Goal: Information Seeking & Learning: Learn about a topic

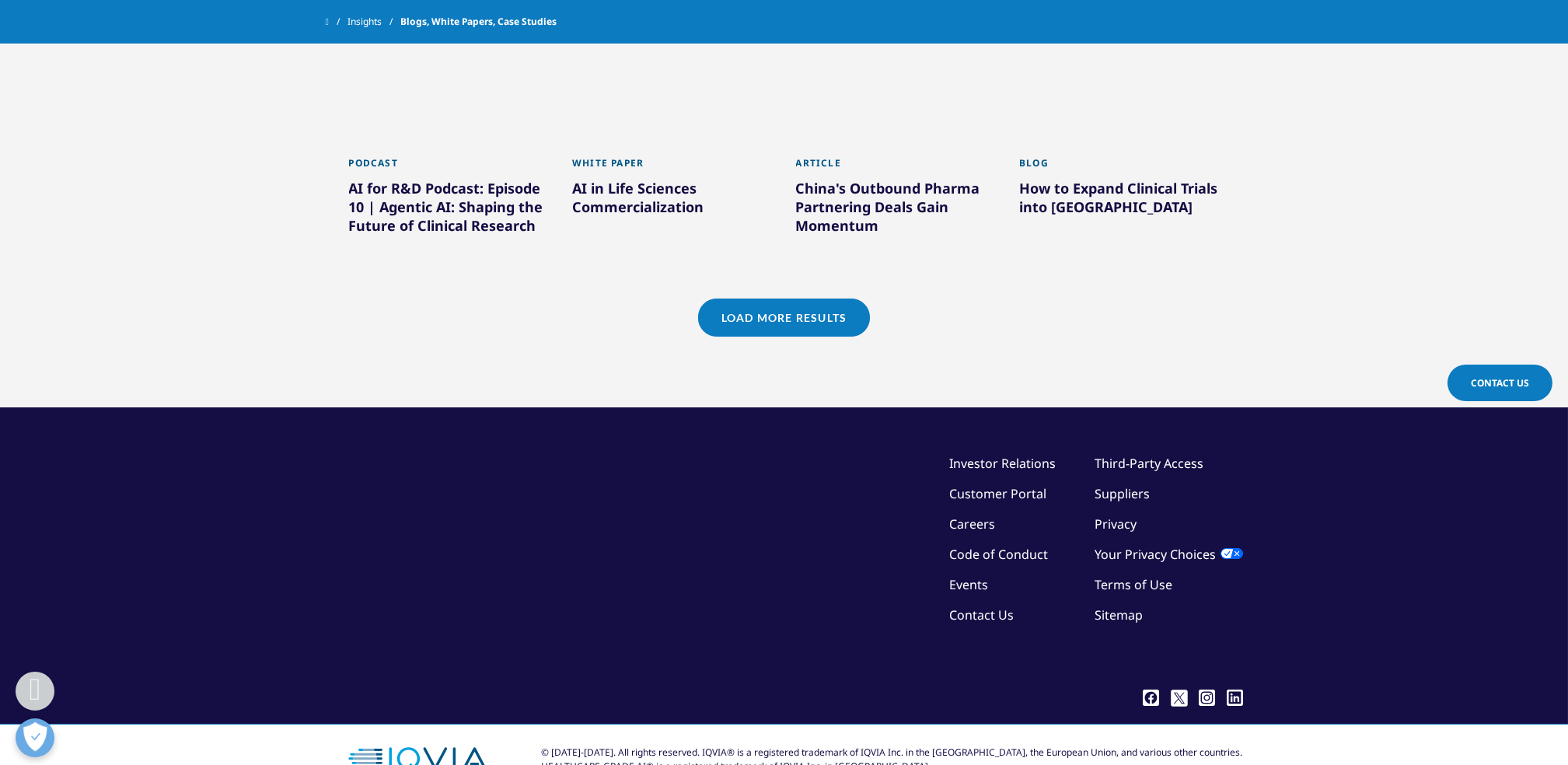
scroll to position [1441, 0]
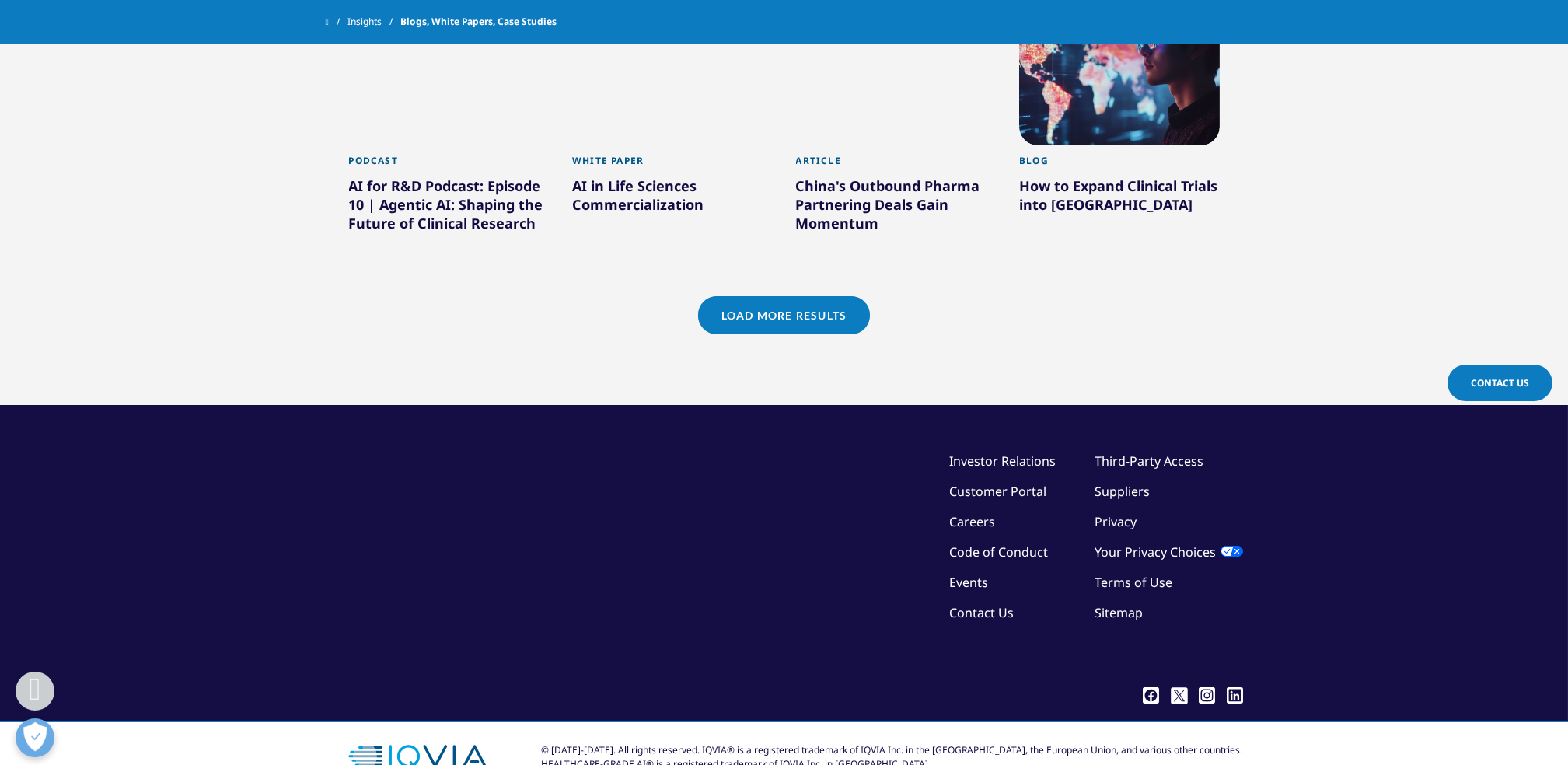
click at [779, 311] on link "Load More Results" at bounding box center [784, 315] width 172 height 38
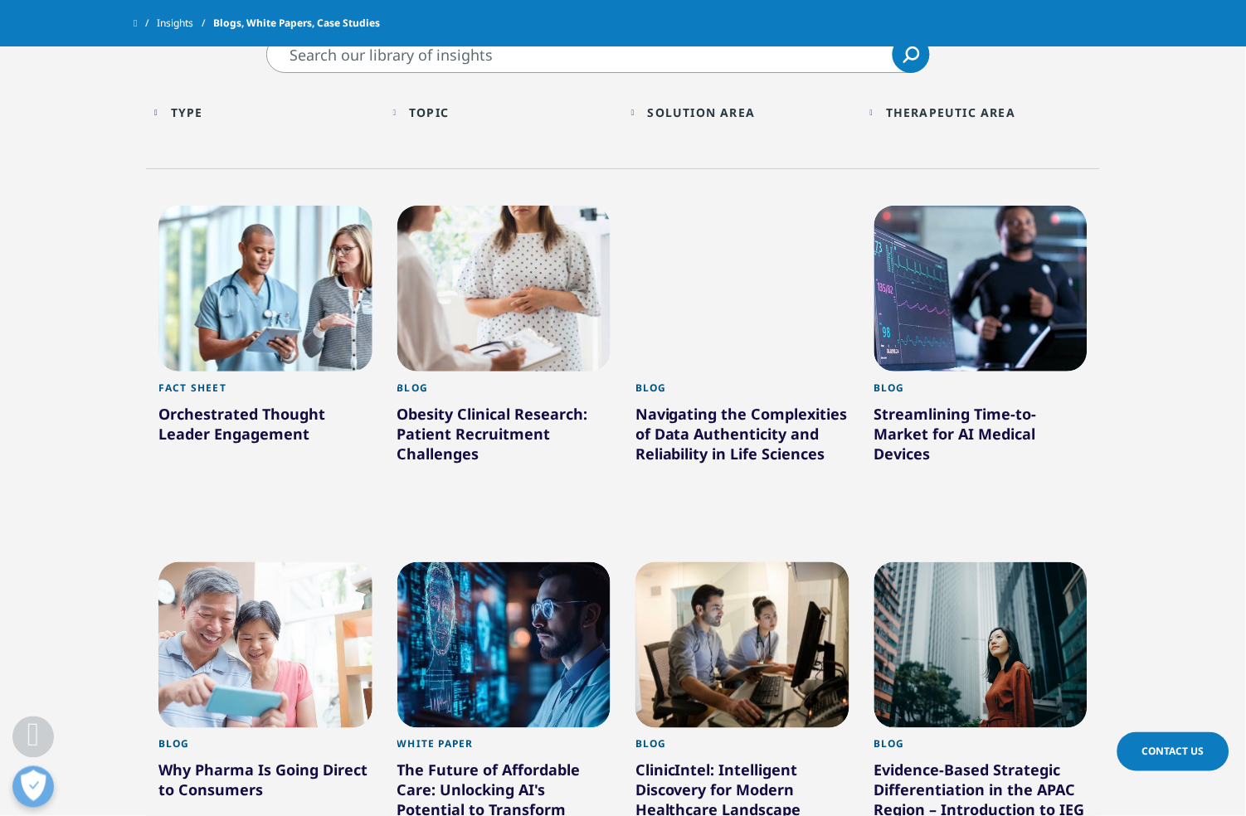
scroll to position [596, 0]
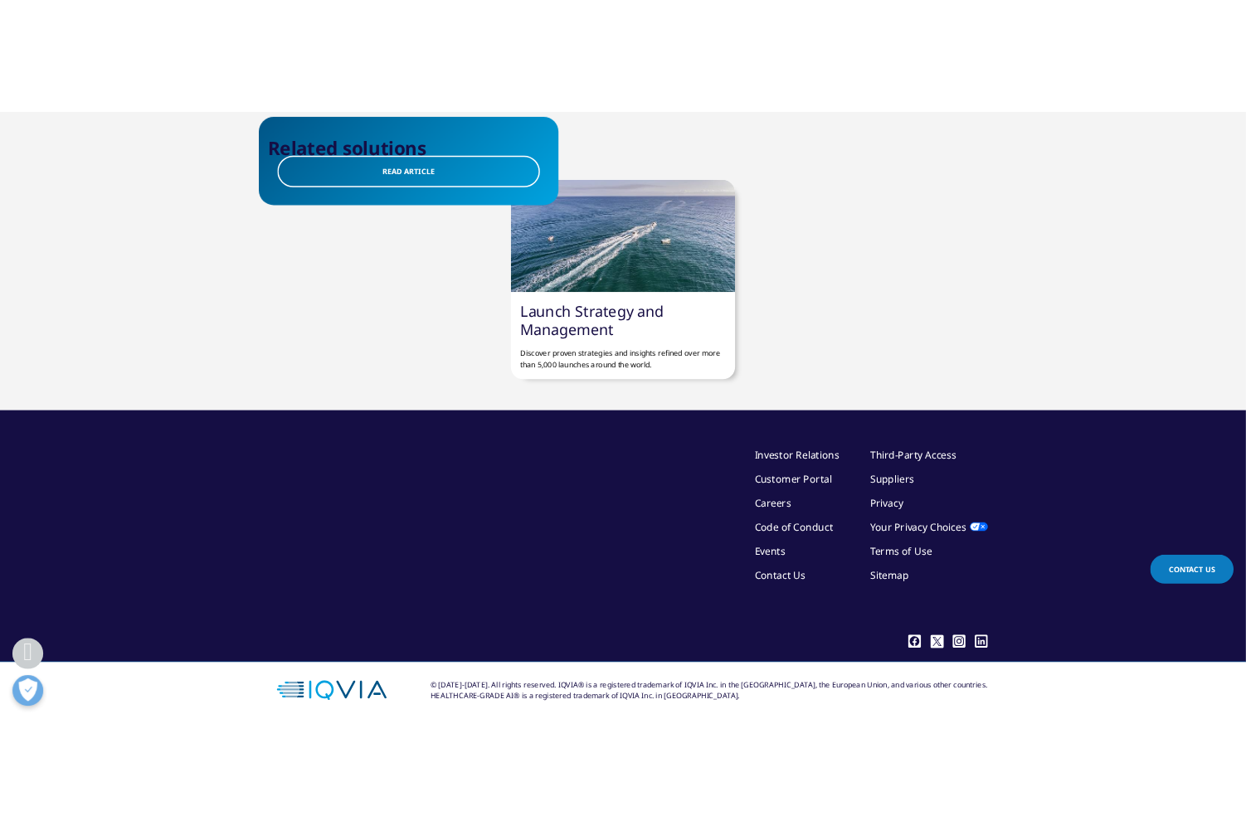
scroll to position [445, 0]
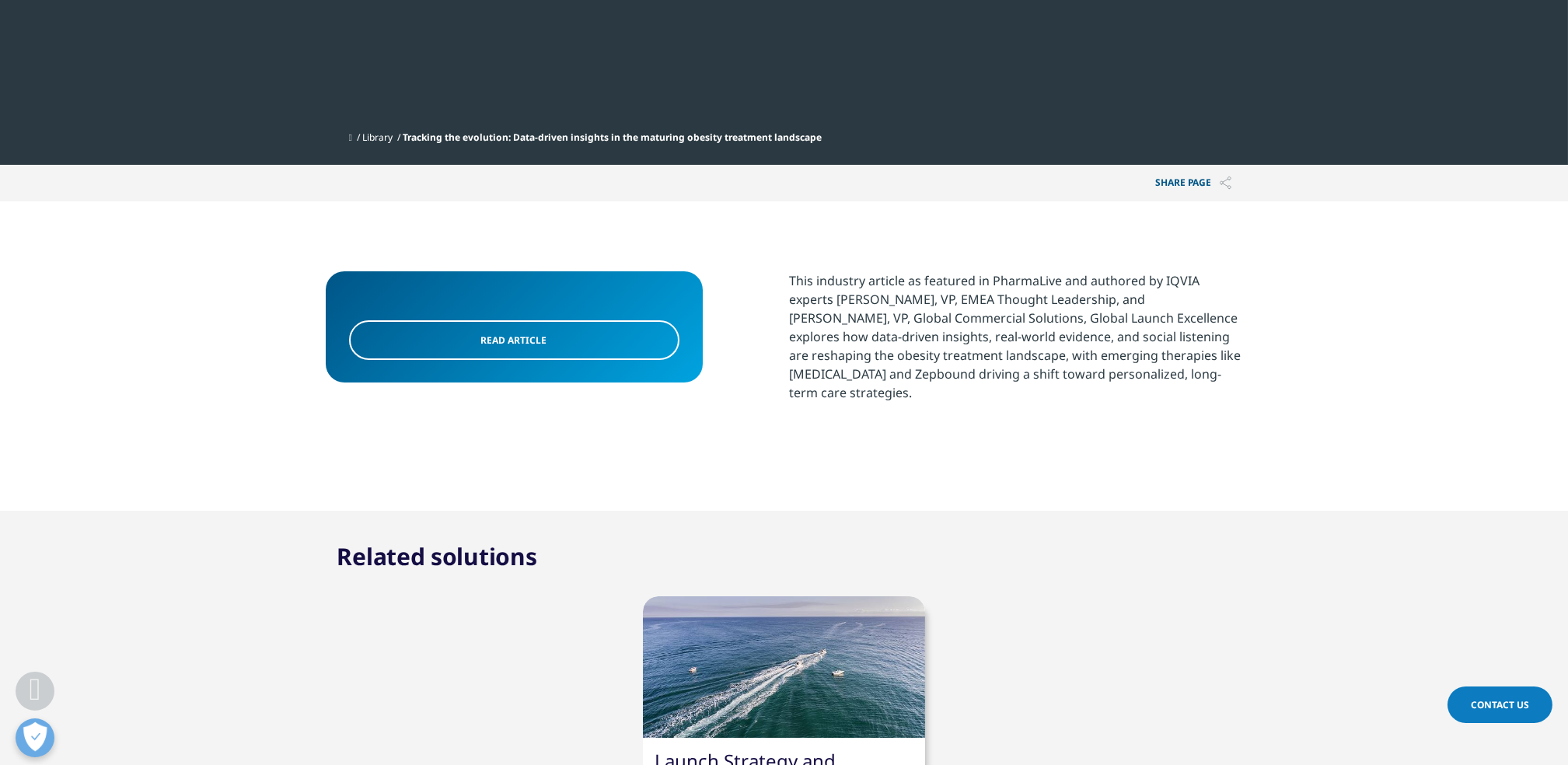
click at [490, 338] on span "Read Article" at bounding box center [515, 340] width 67 height 13
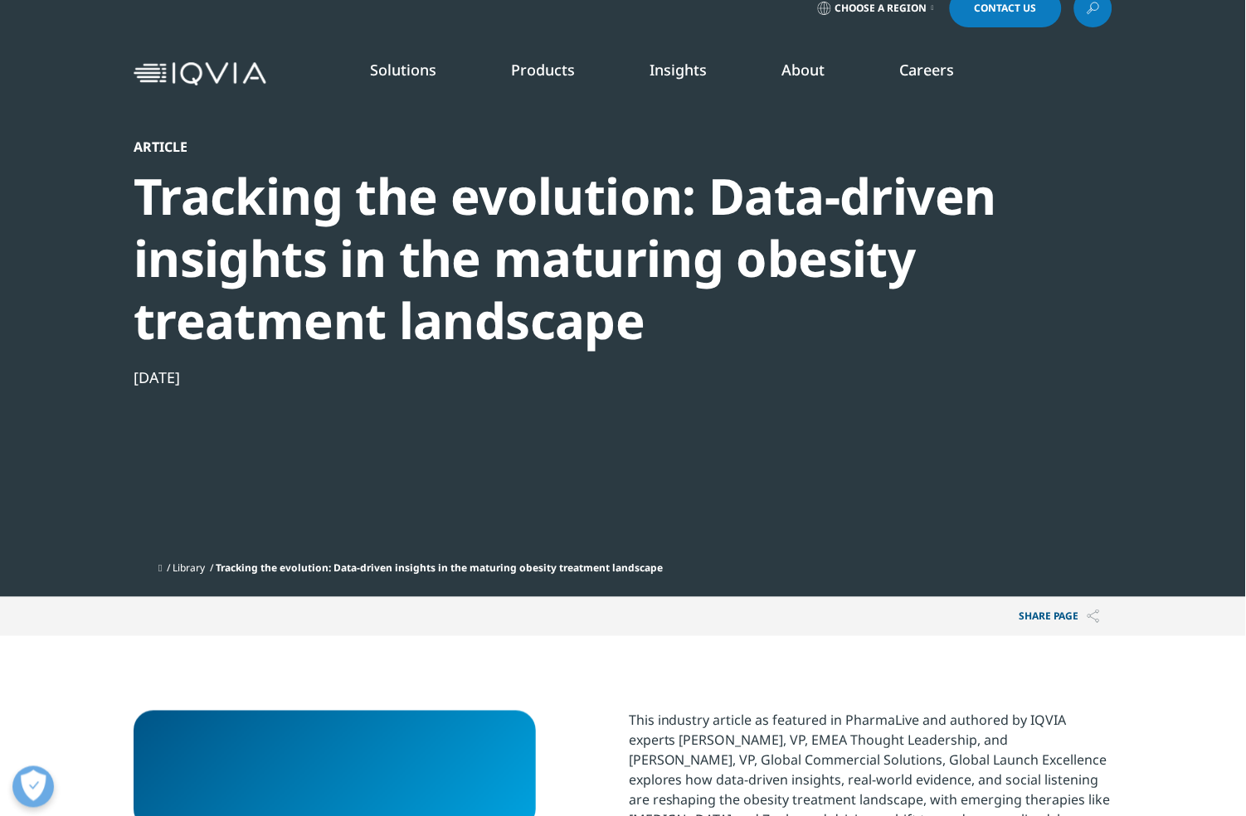
scroll to position [0, 0]
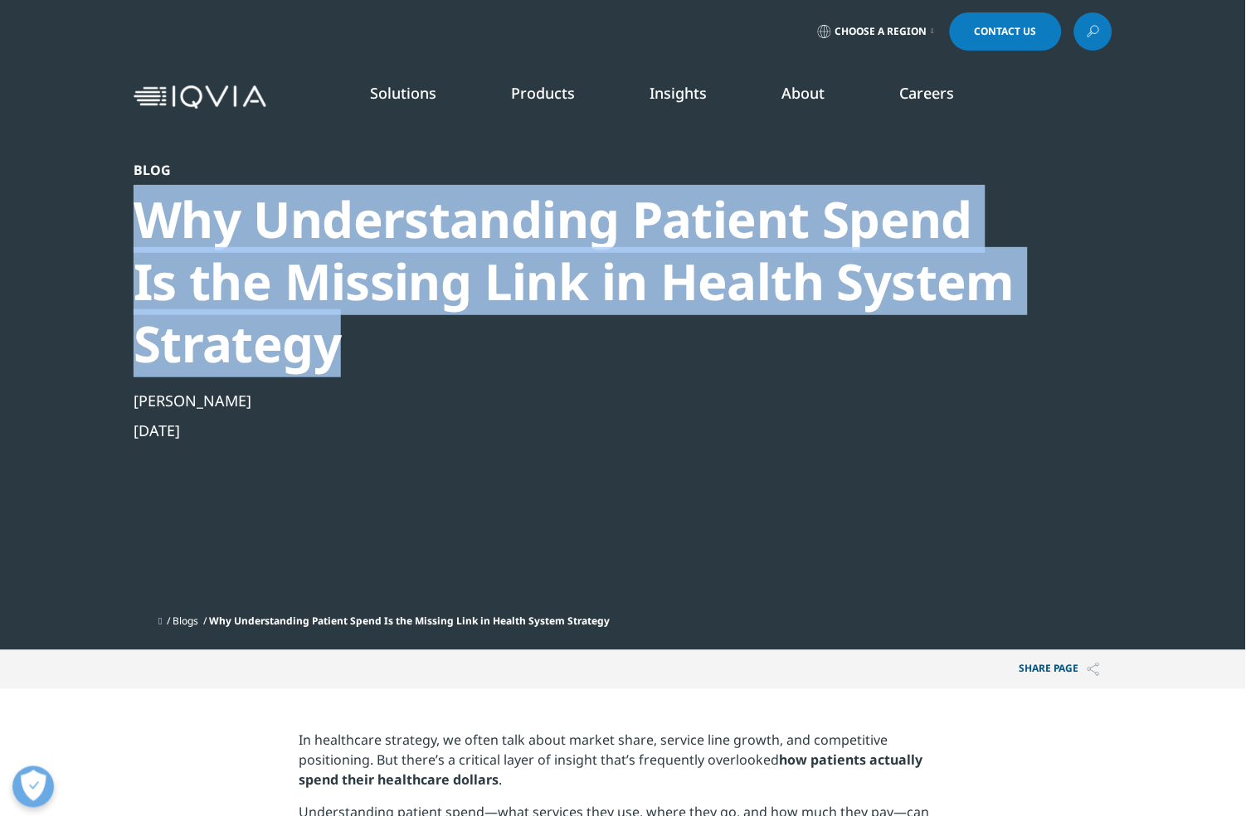
drag, startPoint x: 139, startPoint y: 212, endPoint x: 345, endPoint y: 352, distance: 249.7
click at [345, 352] on div "Why Understanding Patient Spend Is the Missing Link in Health System Strategy" at bounding box center [578, 281] width 889 height 187
copy div "Why Understanding Patient Spend Is the Missing Link in Health System Strategy"
drag, startPoint x: 136, startPoint y: 399, endPoint x: 311, endPoint y: 396, distance: 175.1
click at [311, 396] on div "Melanie Verburg-Williams" at bounding box center [578, 401] width 889 height 20
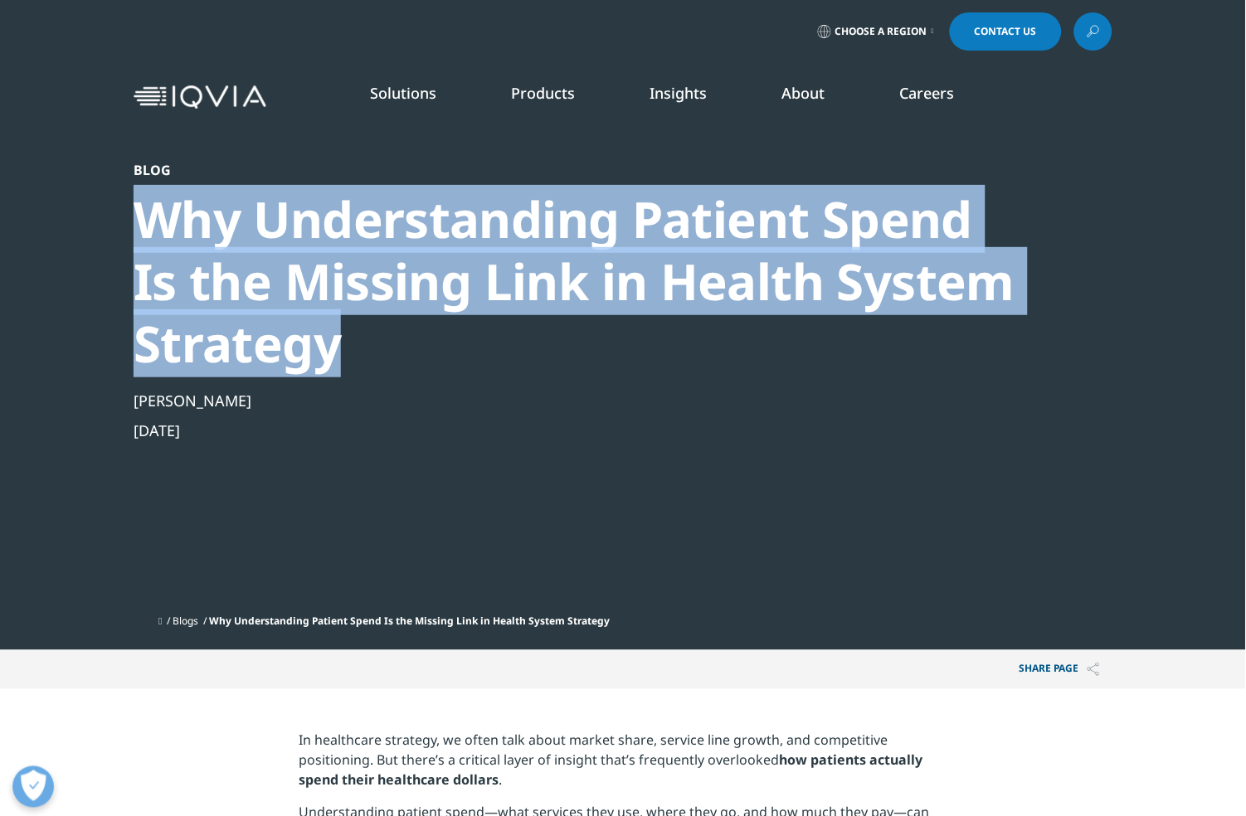
copy div "Melanie Verburg-Williams"
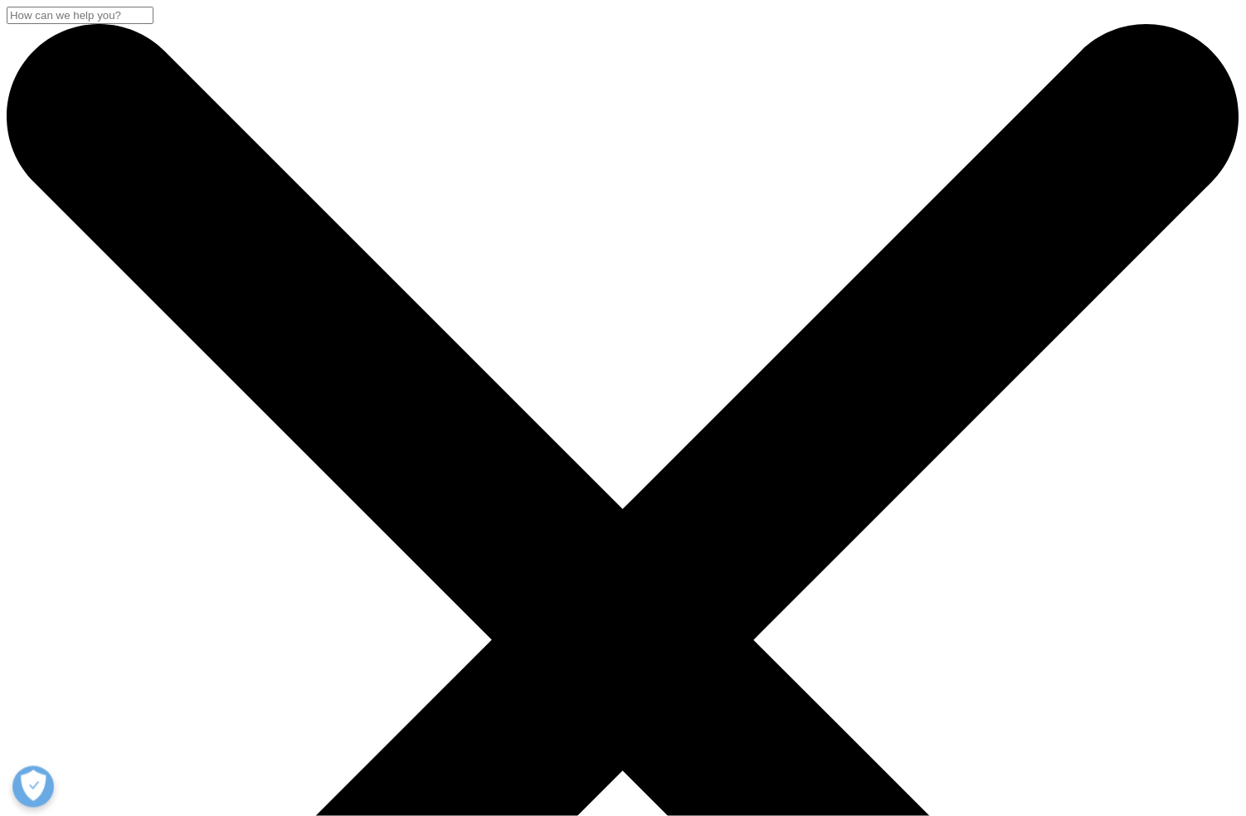
drag, startPoint x: 135, startPoint y: 220, endPoint x: 876, endPoint y: 266, distance: 742.3
copy div "Playing the long game: The promise of ultra long-acting injectables"
drag, startPoint x: 134, startPoint y: 334, endPoint x: 229, endPoint y: 338, distance: 94.7
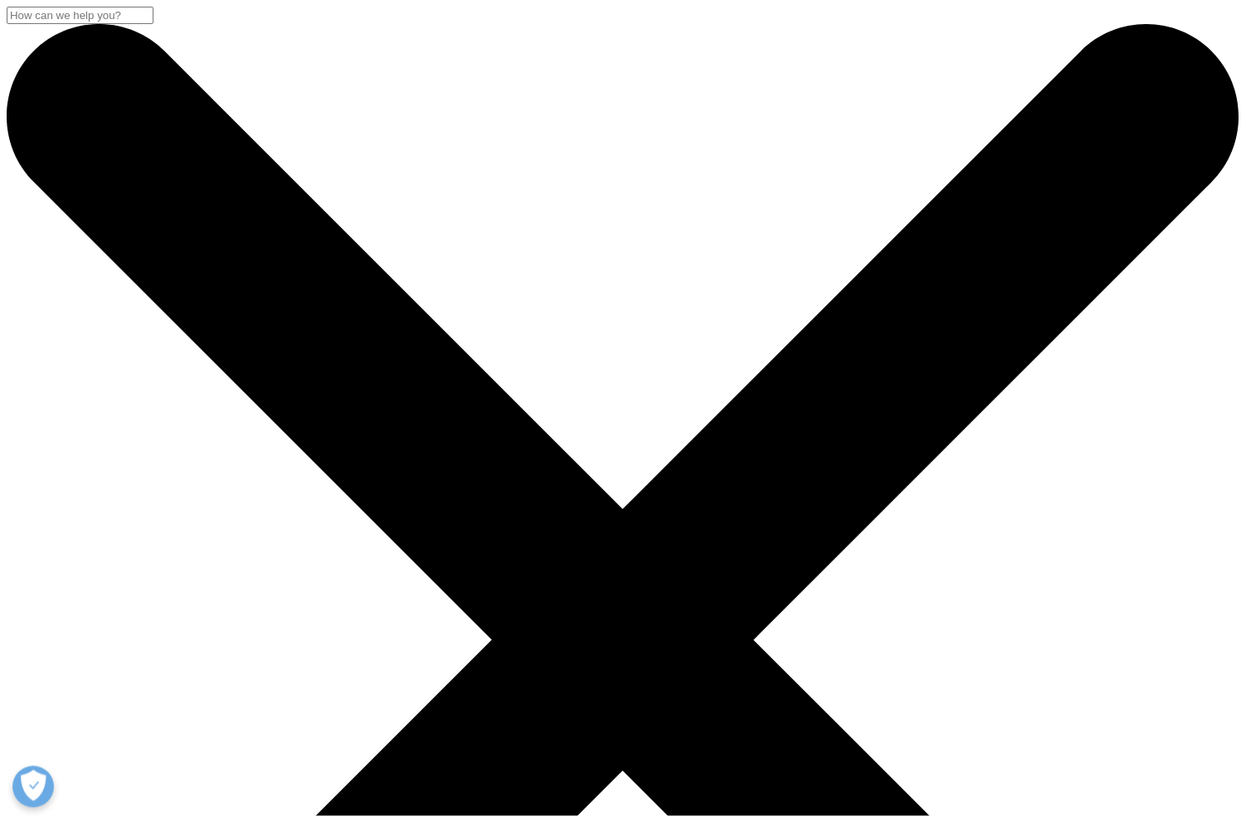
copy div "[PERSON_NAME]"
drag, startPoint x: 138, startPoint y: 359, endPoint x: 208, endPoint y: 360, distance: 70.5
copy div "[PERSON_NAME]"
drag, startPoint x: 242, startPoint y: 337, endPoint x: 528, endPoint y: 345, distance: 286.3
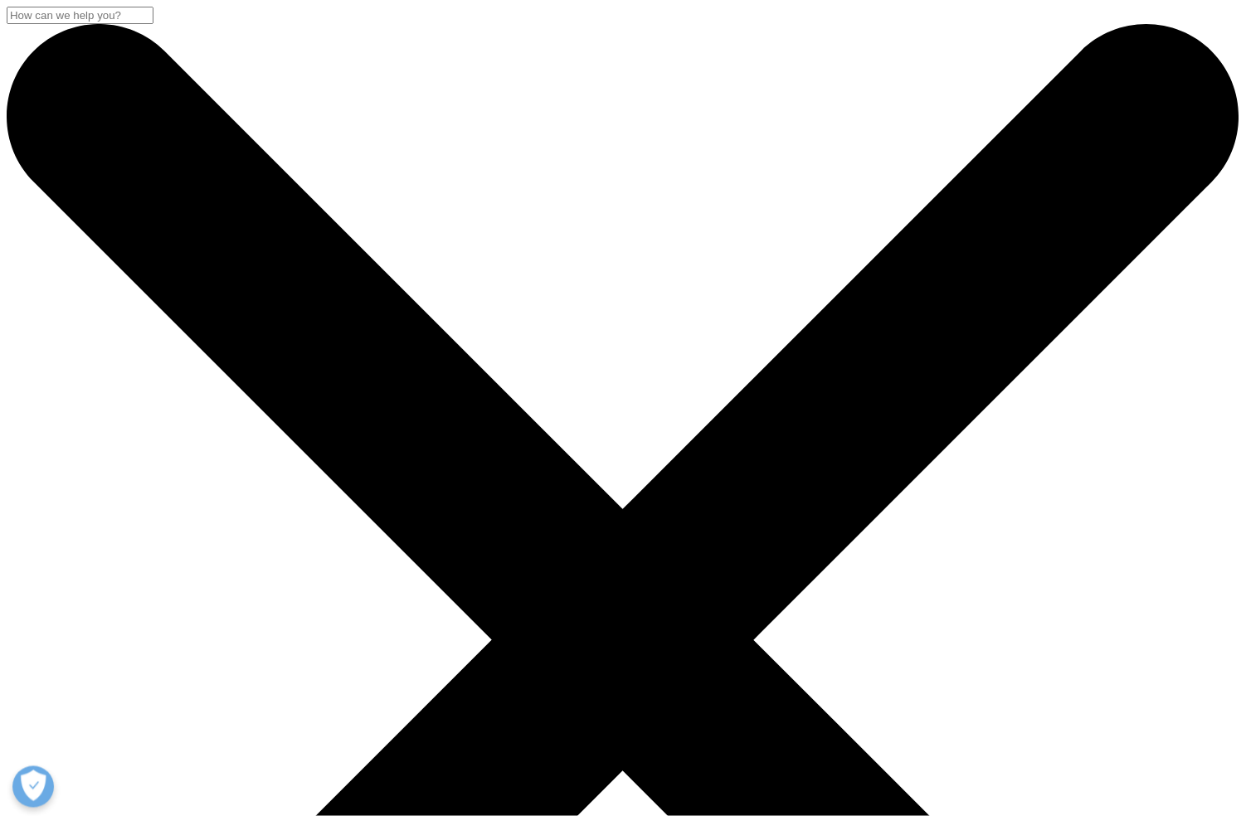
copy div "Vice President, EMEA Thought Leadership"
drag, startPoint x: 219, startPoint y: 359, endPoint x: 507, endPoint y: 363, distance: 287.9
copy div "Intern Analyst, EMEA Thought Leadership"
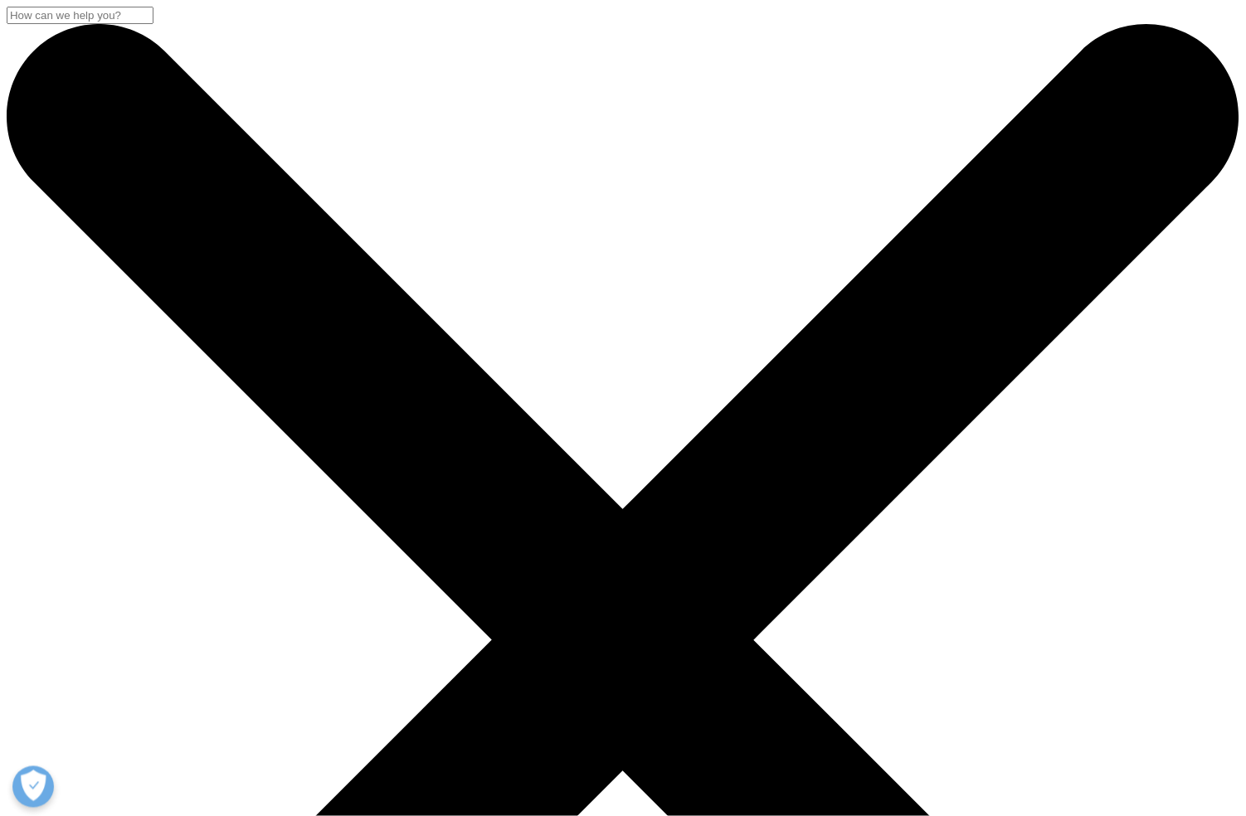
drag, startPoint x: 135, startPoint y: 227, endPoint x: 487, endPoint y: 275, distance: 355.0
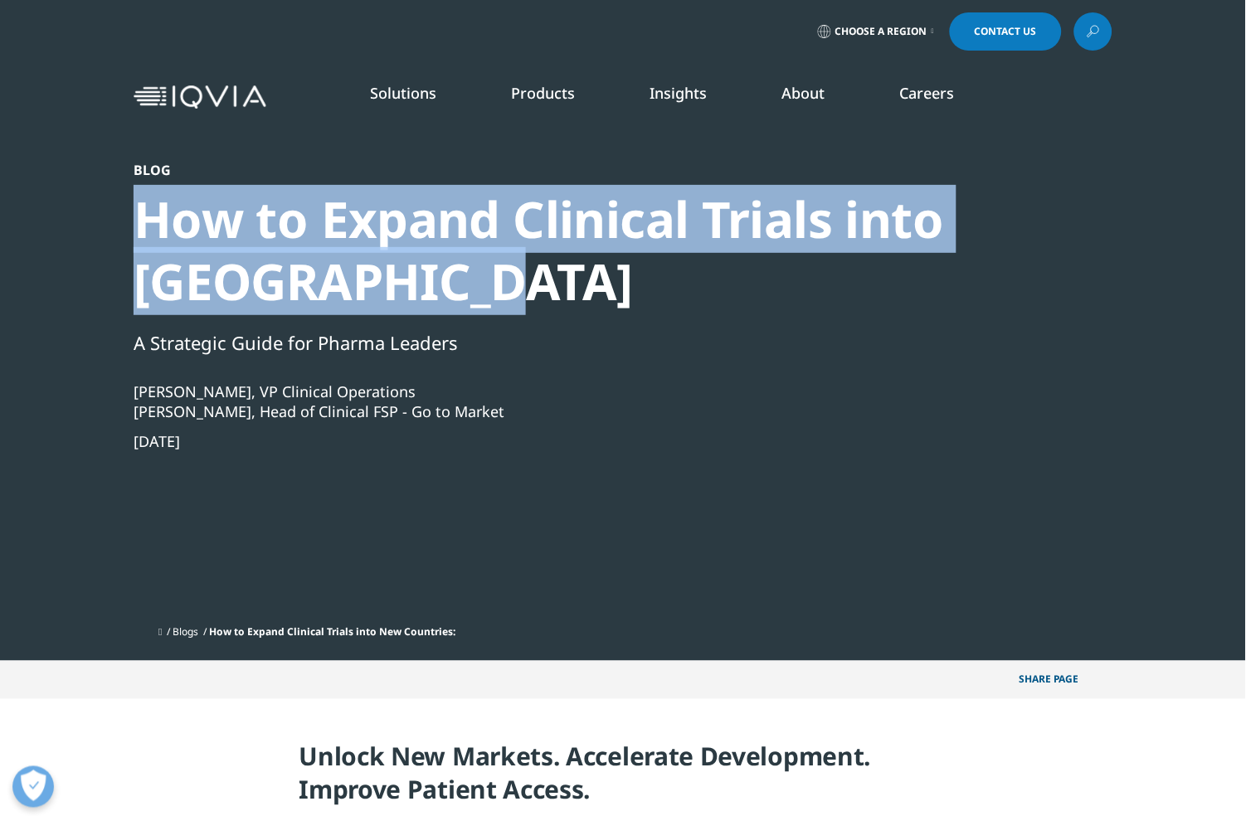
click at [487, 275] on div "How to Expand Clinical Trials into [GEOGRAPHIC_DATA]" at bounding box center [578, 250] width 889 height 124
copy div "How to Expand Clinical Trials into [GEOGRAPHIC_DATA]"
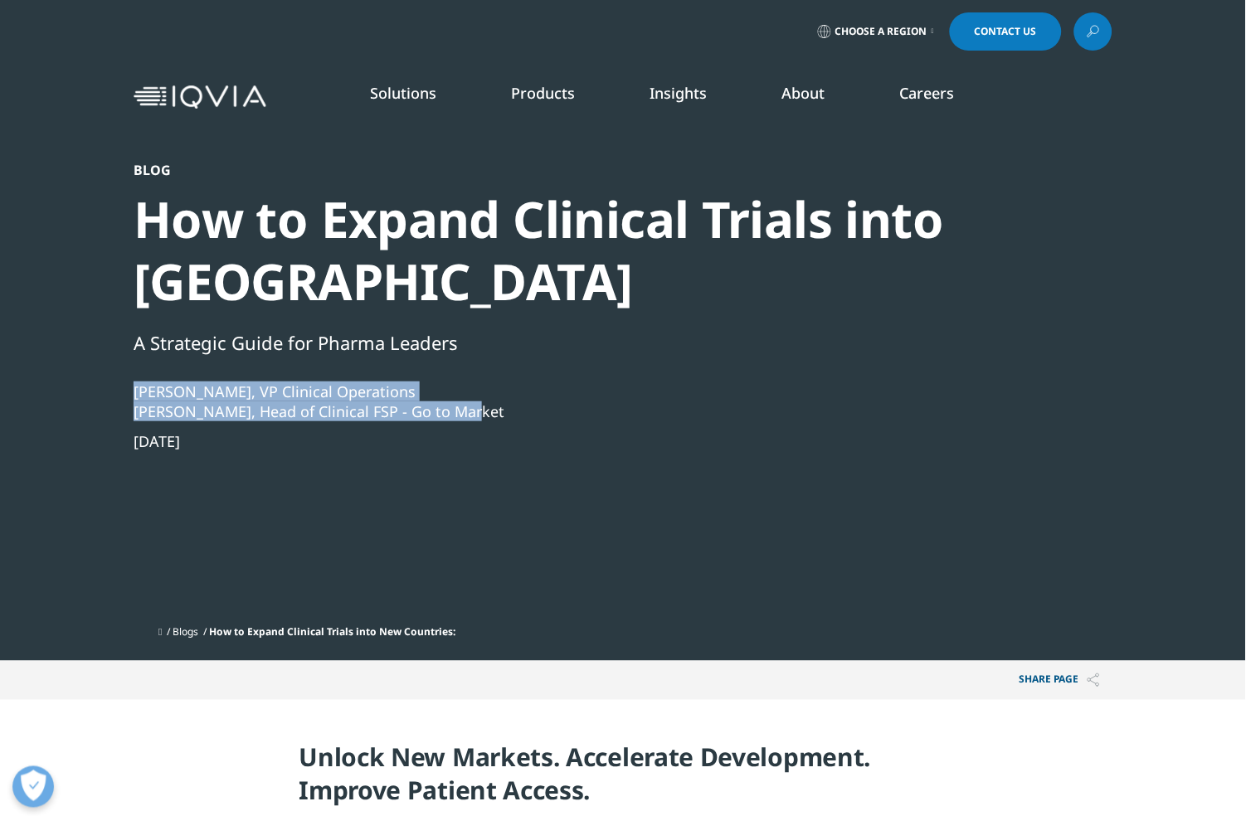
drag, startPoint x: 134, startPoint y: 388, endPoint x: 462, endPoint y: 409, distance: 328.4
click at [462, 409] on div "Ian Pemberton, VP Clinical Operations Gary White, Head of Clinical FSP - Go to …" at bounding box center [578, 402] width 889 height 40
click at [184, 387] on div "Ian Pemberton, VP Clinical Operations" at bounding box center [578, 392] width 889 height 20
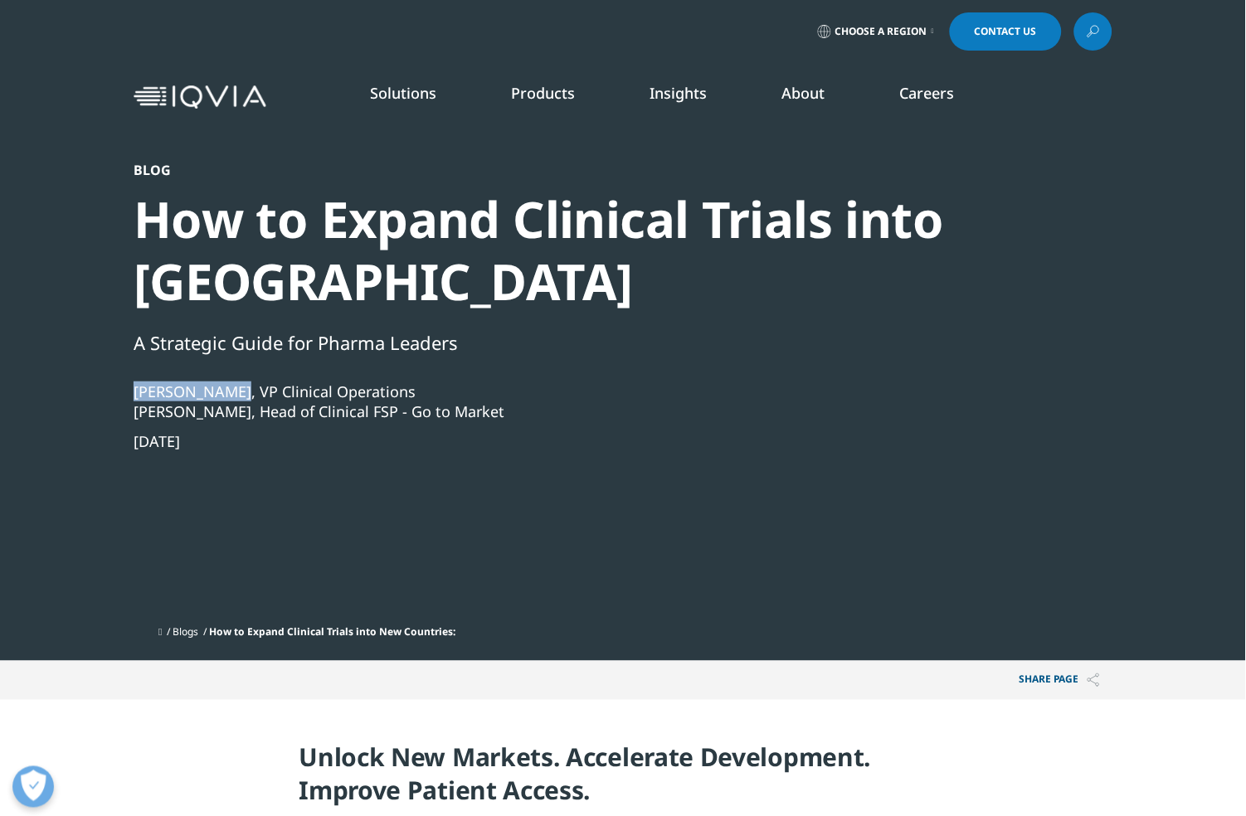
drag, startPoint x: 134, startPoint y: 389, endPoint x: 241, endPoint y: 392, distance: 107.1
click at [241, 392] on div "Ian Pemberton, VP Clinical Operations" at bounding box center [578, 392] width 889 height 20
copy div "Ian Pemberton"
drag, startPoint x: 135, startPoint y: 411, endPoint x: 209, endPoint y: 411, distance: 73.8
click at [209, 411] on div "Gary White, Head of Clinical FSP - Go to Market" at bounding box center [578, 412] width 889 height 20
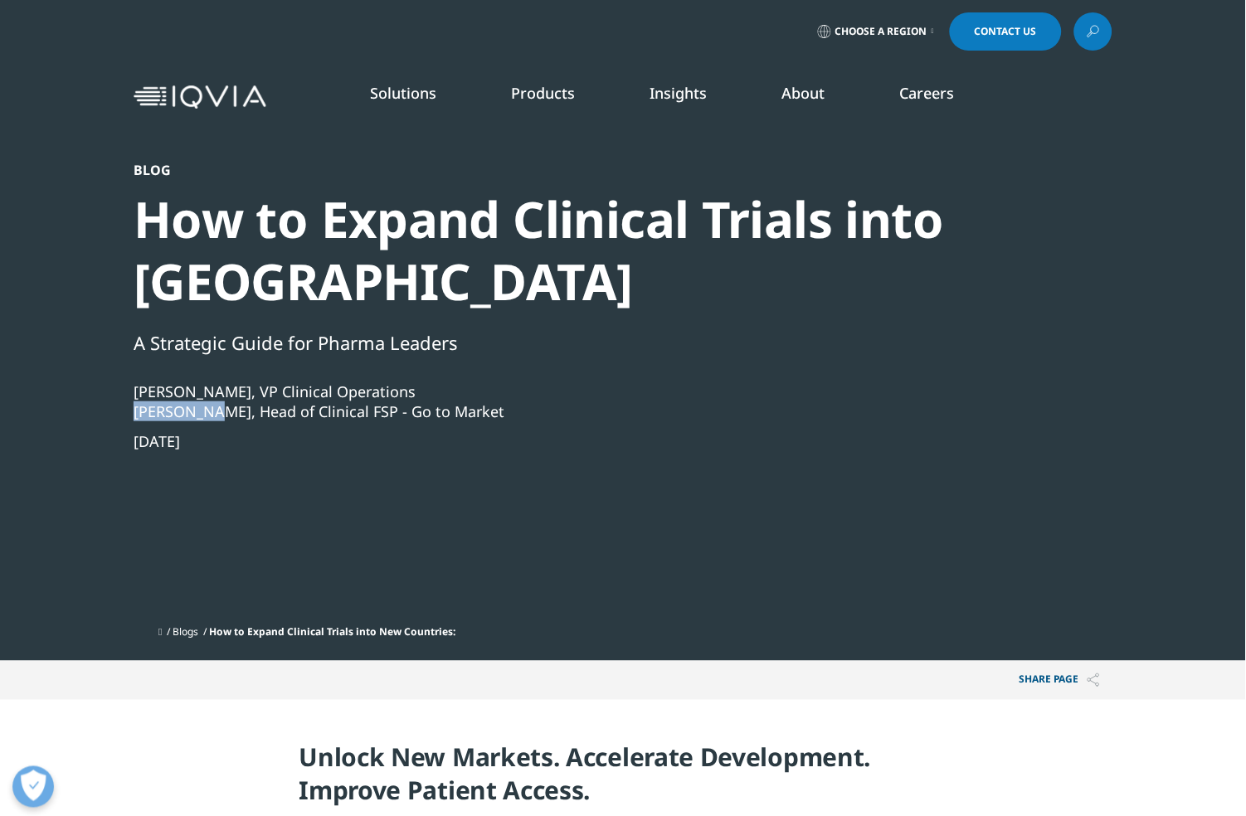
copy div "Gary White"
drag, startPoint x: 248, startPoint y: 390, endPoint x: 397, endPoint y: 392, distance: 148.5
click at [397, 392] on div "Ian Pemberton, VP Clinical Operations" at bounding box center [578, 392] width 889 height 20
copy div "VP Clinical Operations"
drag, startPoint x: 222, startPoint y: 416, endPoint x: 460, endPoint y: 416, distance: 238.9
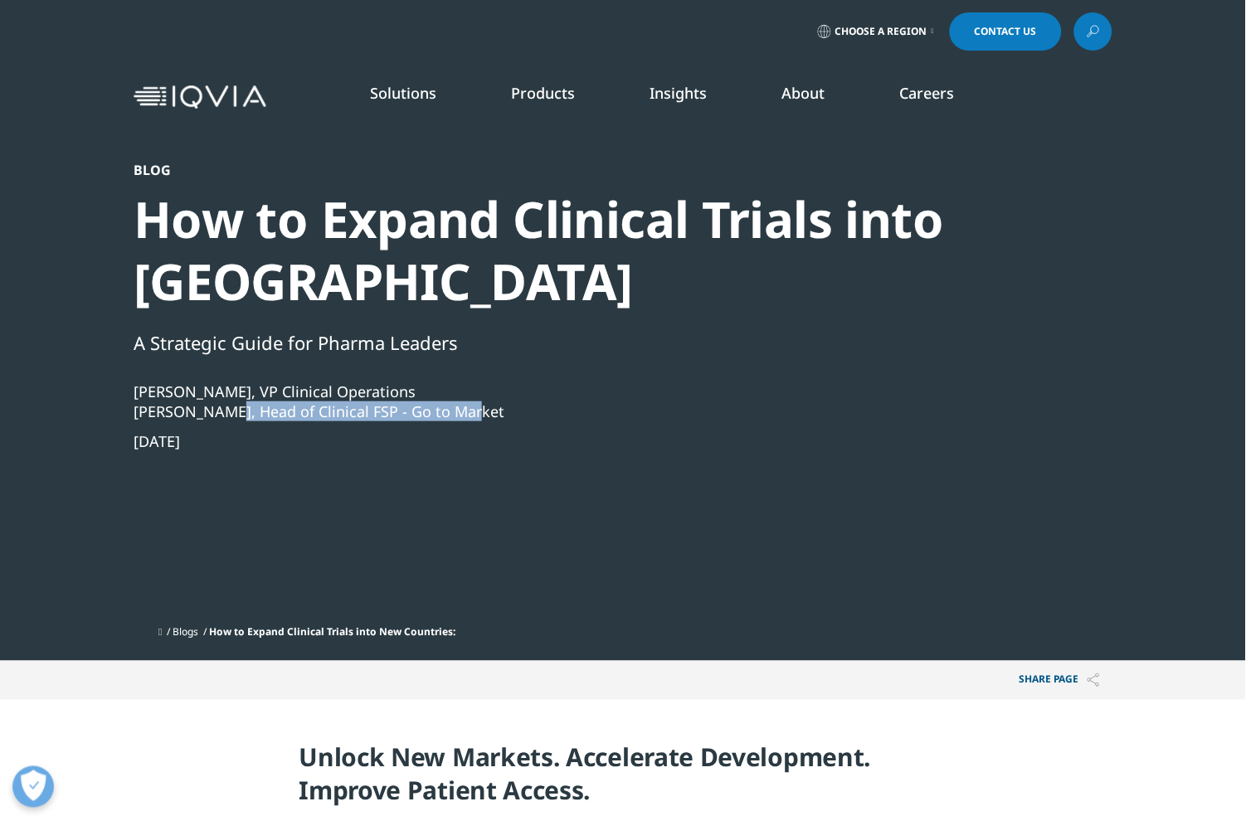
click at [460, 416] on div "Gary White, Head of Clinical FSP - Go to Market" at bounding box center [578, 412] width 889 height 20
copy div "Head of Clinical FSP - Go to Market"
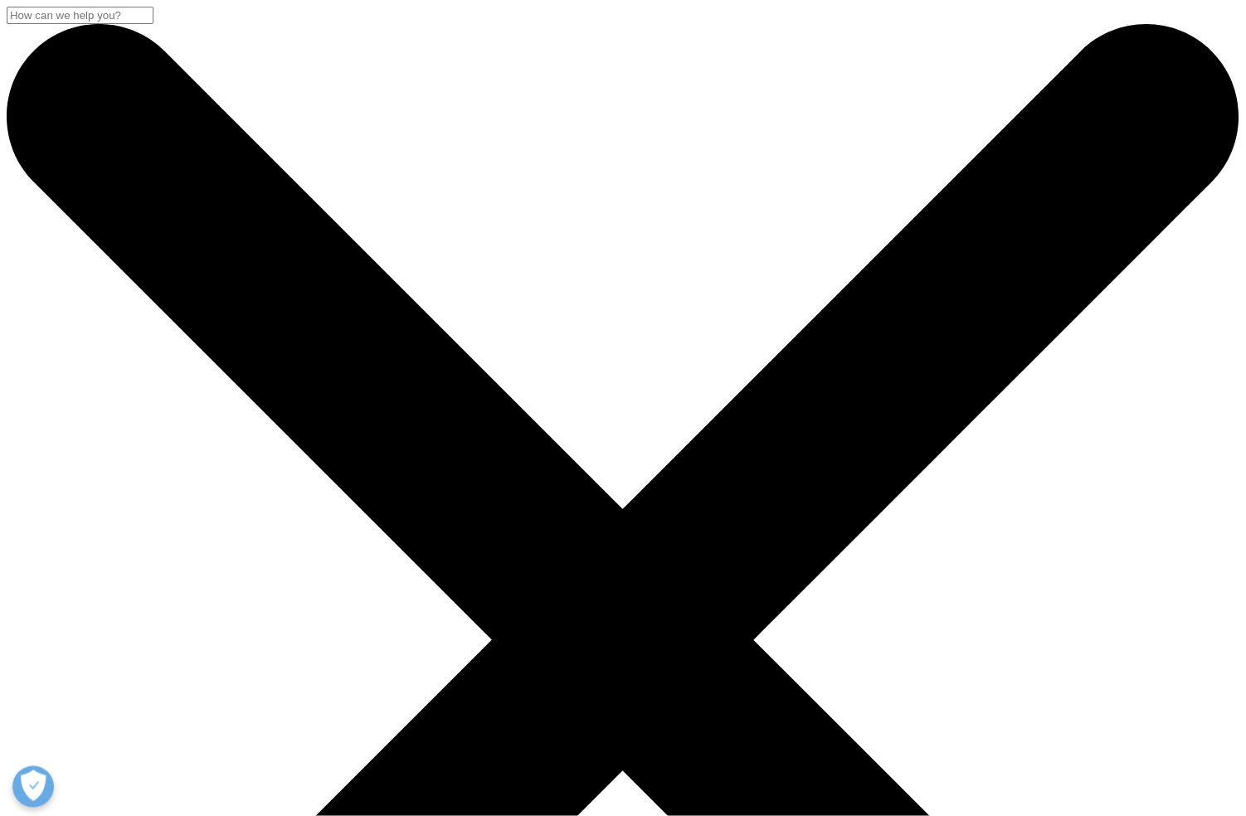
drag, startPoint x: 139, startPoint y: 219, endPoint x: 334, endPoint y: 340, distance: 229.5
copy div "Navigating the Complexities of Data Authenticity and Reliability in Life Scienc…"
drag, startPoint x: 138, startPoint y: 455, endPoint x: 215, endPoint y: 454, distance: 77.2
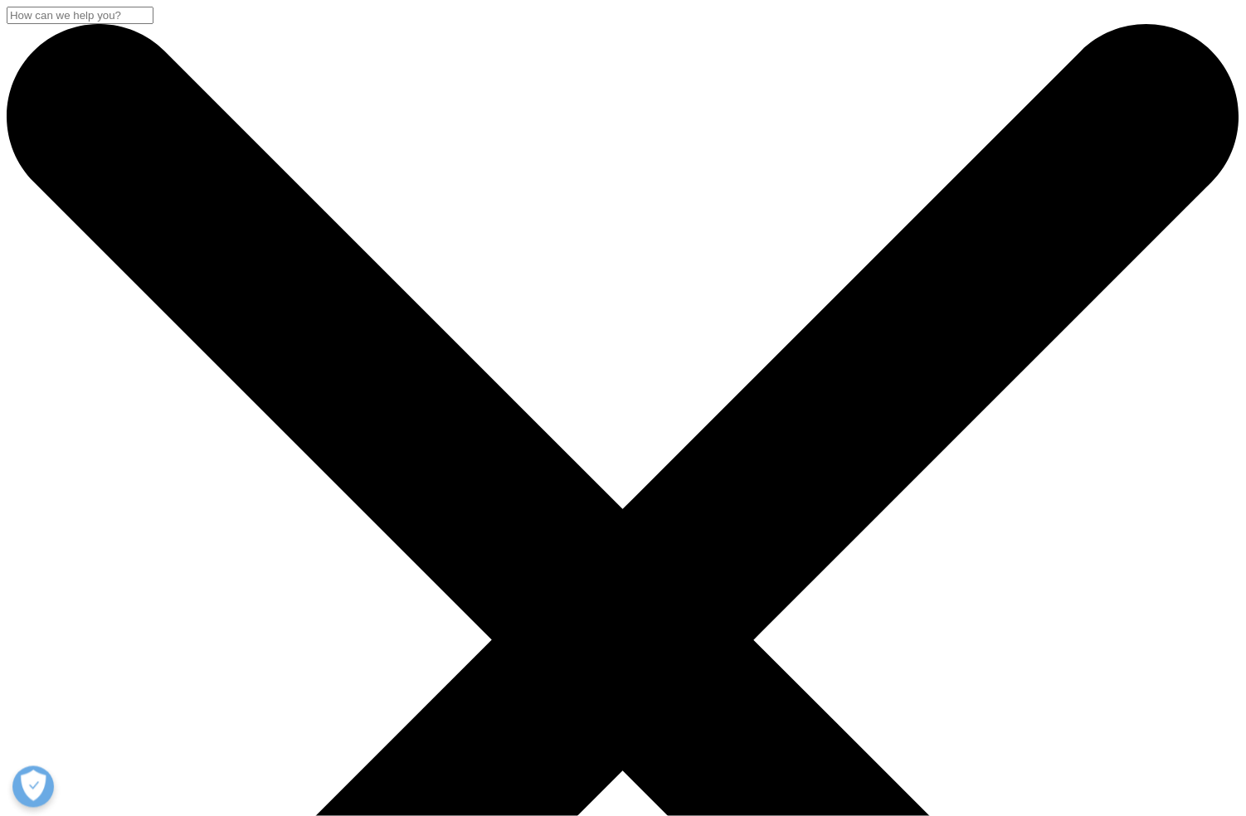
copy div "Chris Begg"
copy div "Chris Beggs"
drag, startPoint x: 226, startPoint y: 455, endPoint x: 631, endPoint y: 450, distance: 404.1
copy div "Sr. Director of Product and Strategy, Information Solutions"
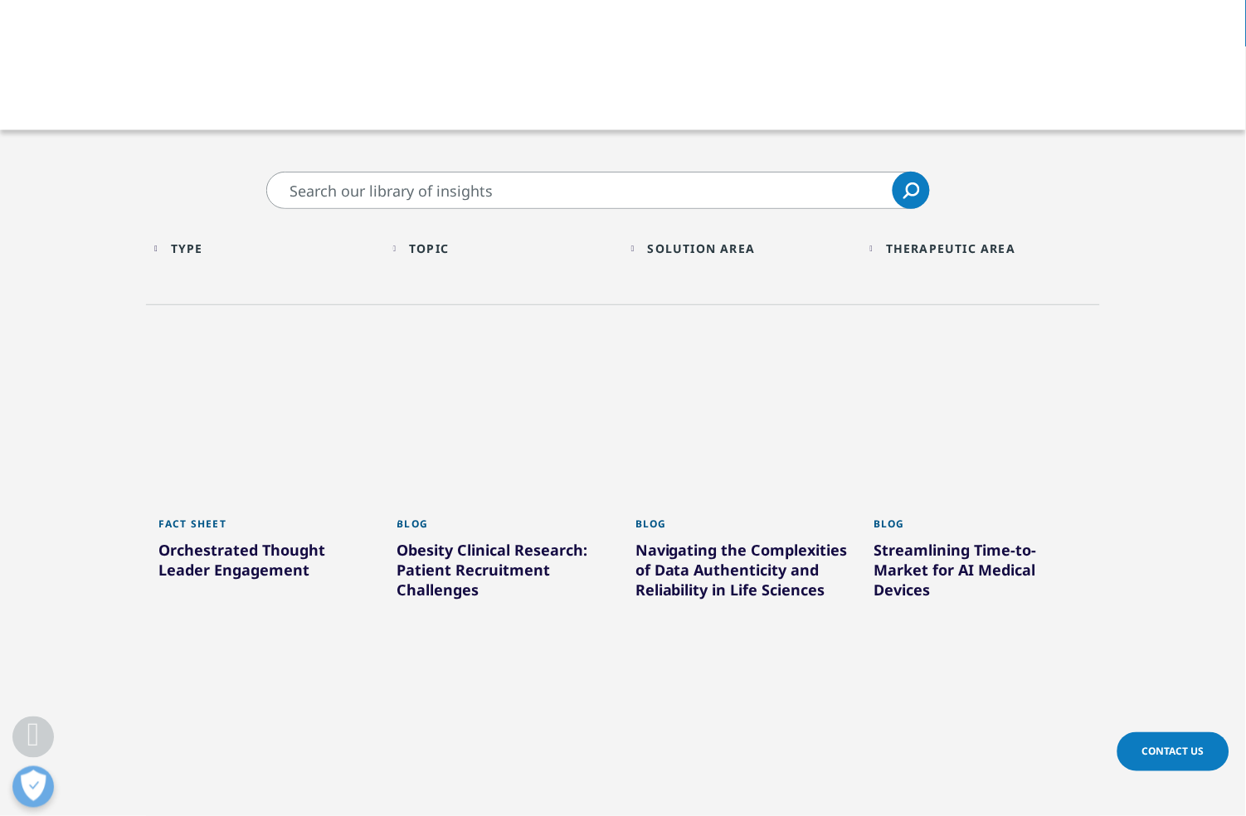
scroll to position [163, 0]
